Goal: Task Accomplishment & Management: Manage account settings

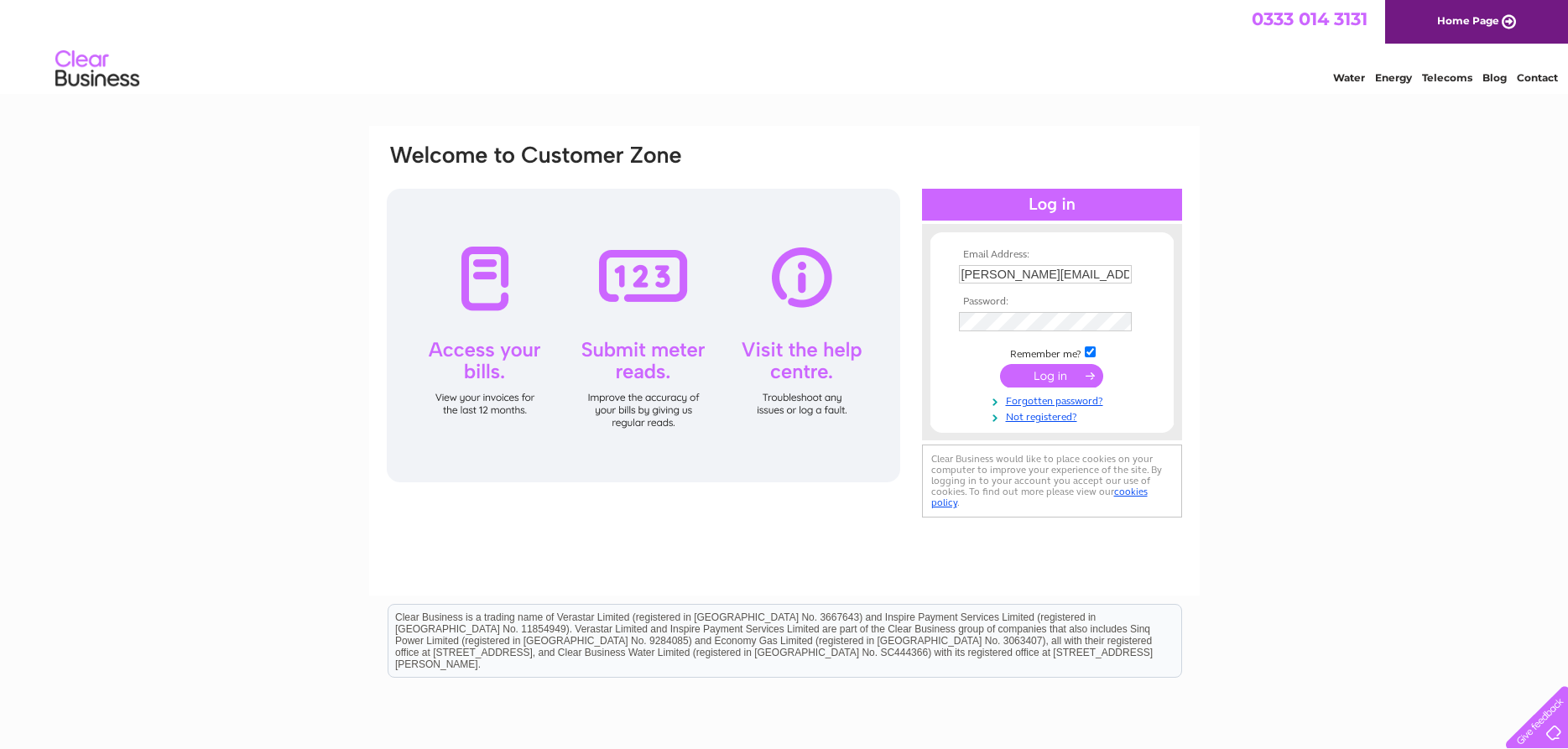
click at [1055, 377] on input "submit" at bounding box center [1051, 375] width 103 height 24
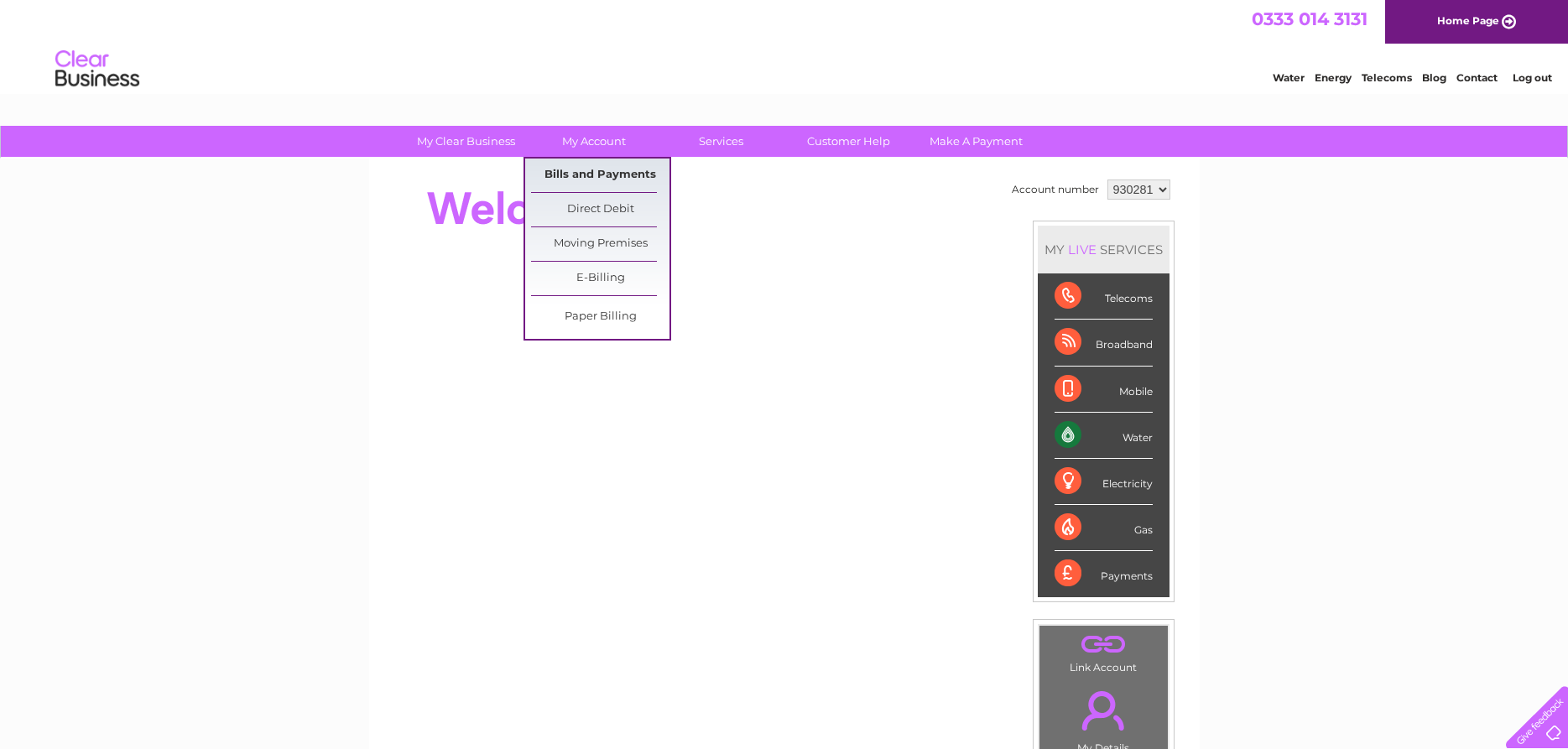
click at [576, 179] on link "Bills and Payments" at bounding box center [601, 175] width 139 height 33
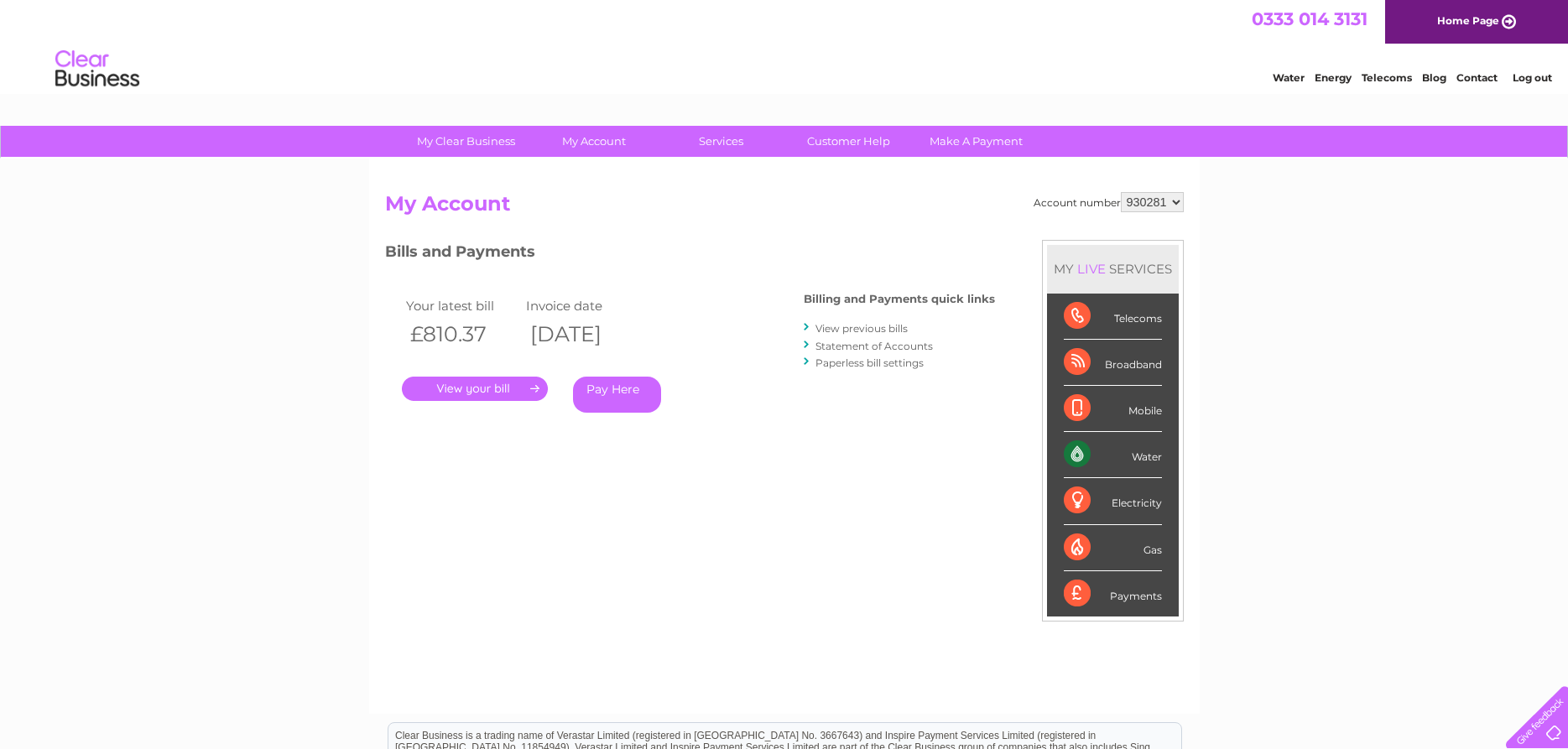
click at [496, 385] on link "." at bounding box center [474, 389] width 146 height 25
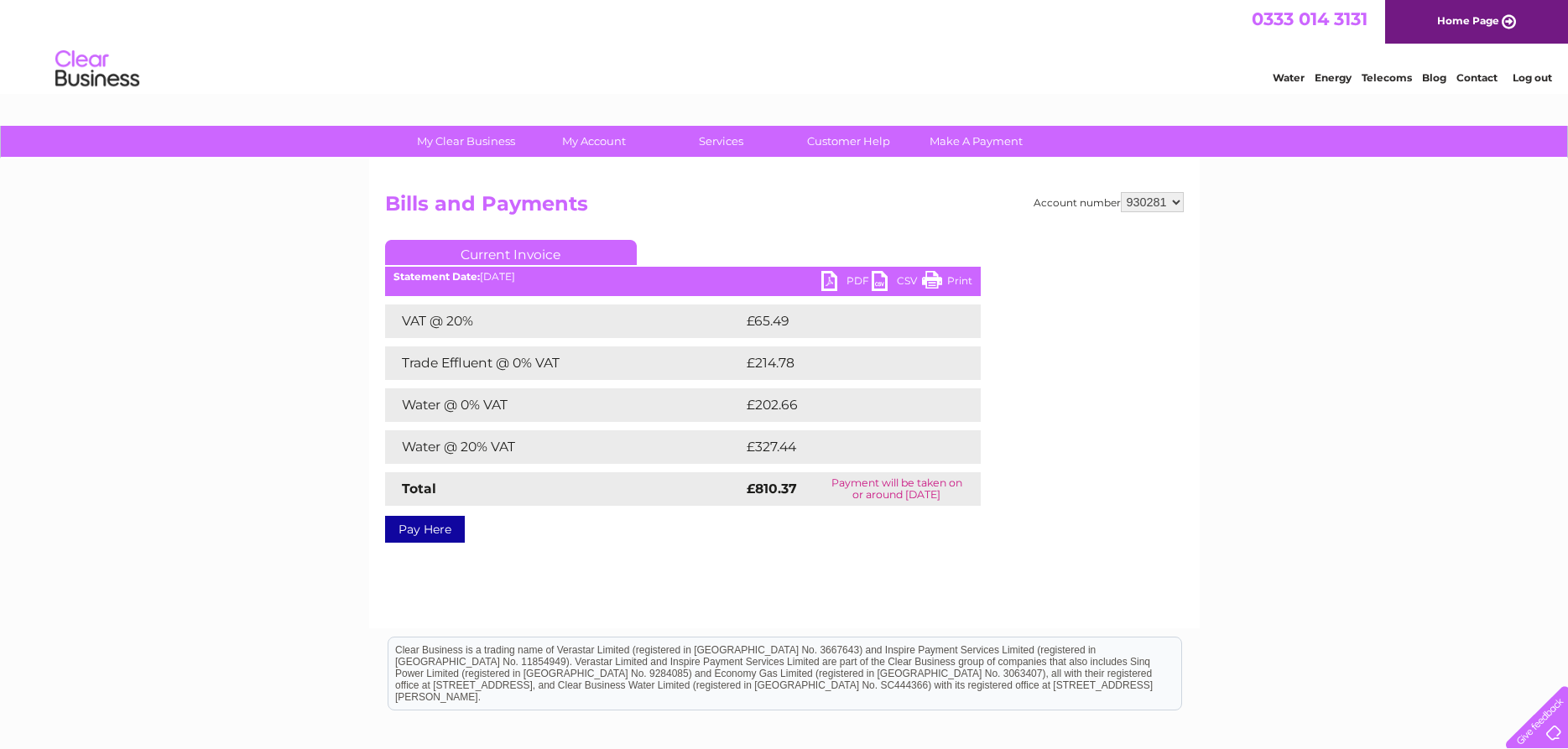
click at [854, 274] on link "PDF" at bounding box center [846, 283] width 50 height 25
